Goal: Task Accomplishment & Management: Complete application form

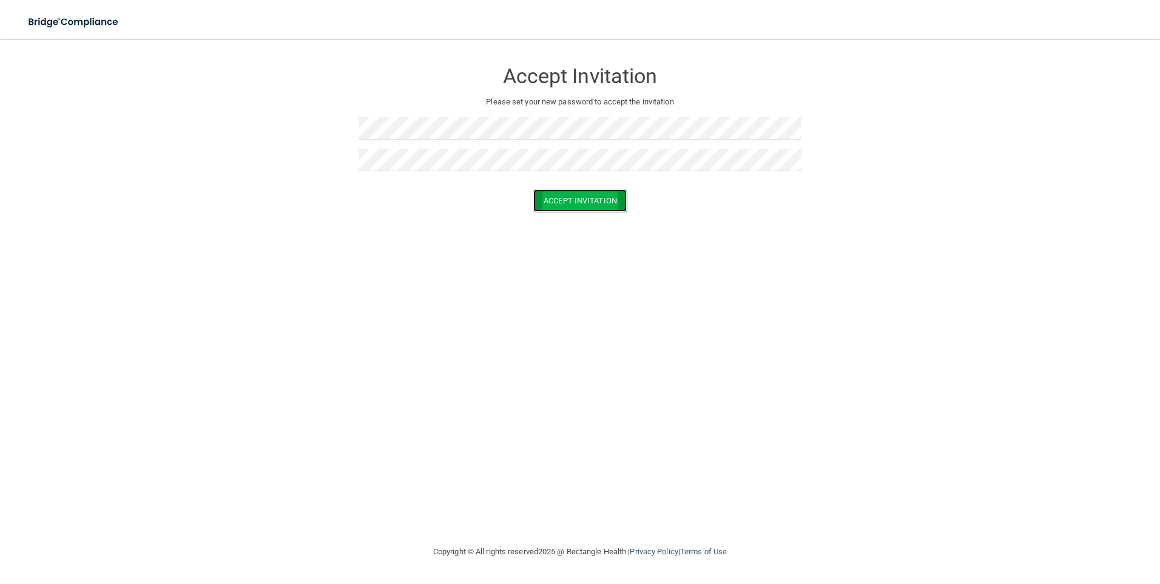
click at [544, 201] on button "Accept Invitation" at bounding box center [579, 200] width 93 height 22
click at [572, 218] on button "Accept Invitation" at bounding box center [579, 218] width 93 height 22
click at [470, 142] on div at bounding box center [580, 133] width 443 height 32
click at [569, 215] on button "Accept Invitation" at bounding box center [579, 218] width 93 height 22
click at [617, 200] on button "Accept Invitation" at bounding box center [579, 200] width 93 height 22
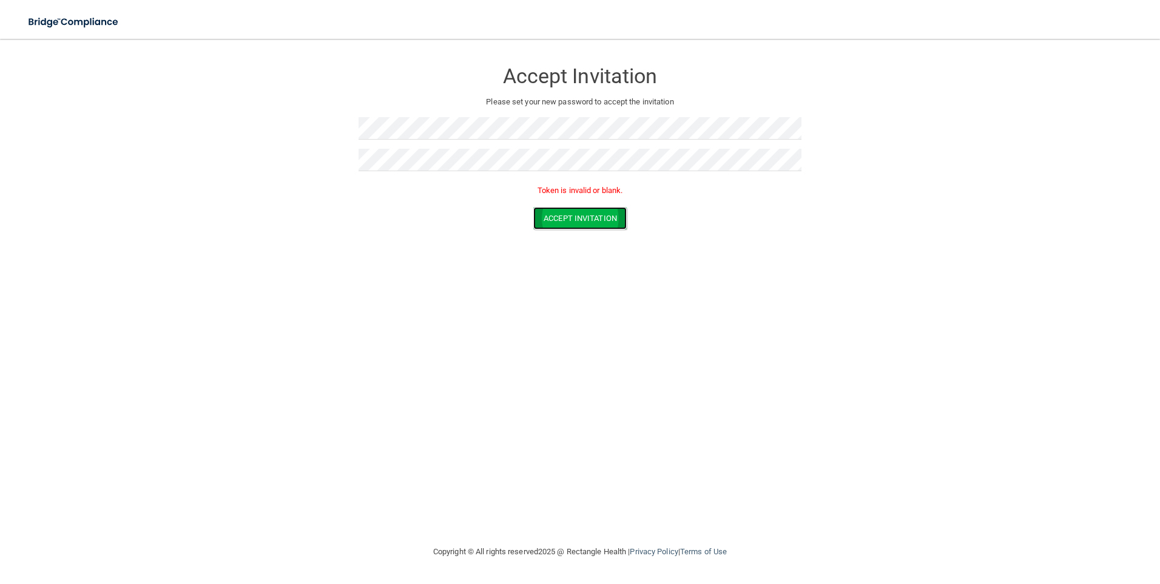
click at [565, 218] on button "Accept Invitation" at bounding box center [579, 218] width 93 height 22
click at [604, 200] on button "Accept Invitation" at bounding box center [579, 200] width 93 height 22
